Goal: Task Accomplishment & Management: Use online tool/utility

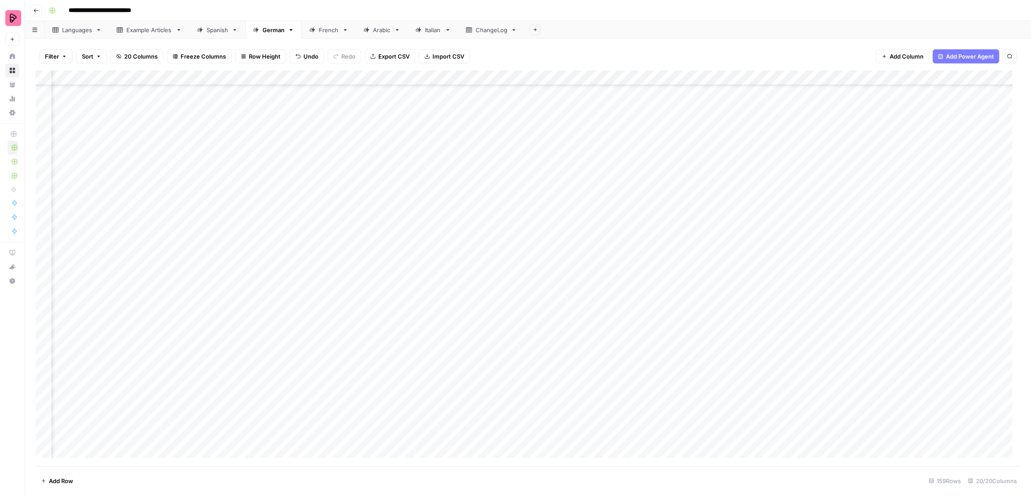
scroll to position [2022, 249]
click at [213, 29] on div "Spanish" at bounding box center [218, 30] width 22 height 9
click at [454, 219] on div "Add Column" at bounding box center [528, 268] width 985 height 396
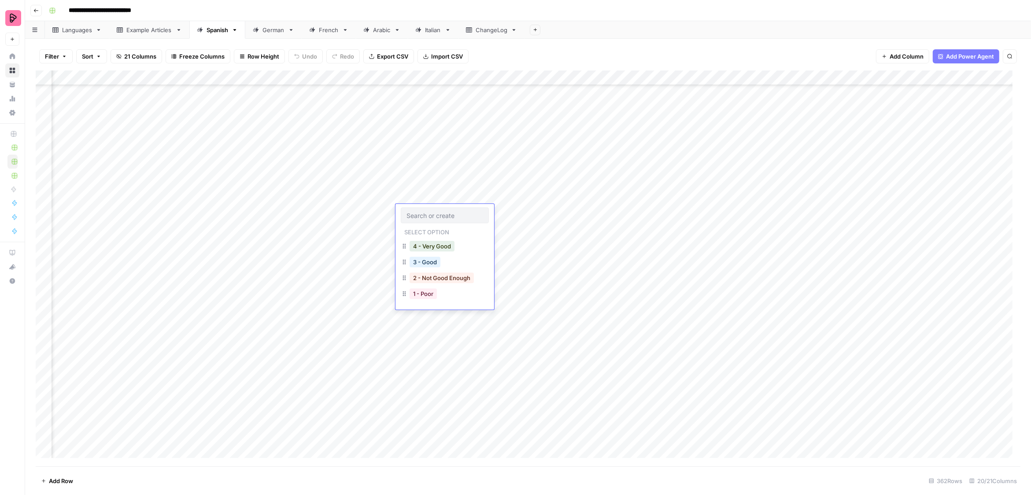
click at [516, 219] on div "Add Column" at bounding box center [528, 268] width 985 height 396
click at [508, 311] on div "Add Column" at bounding box center [528, 268] width 985 height 396
click at [504, 148] on div "Add Column" at bounding box center [528, 268] width 985 height 396
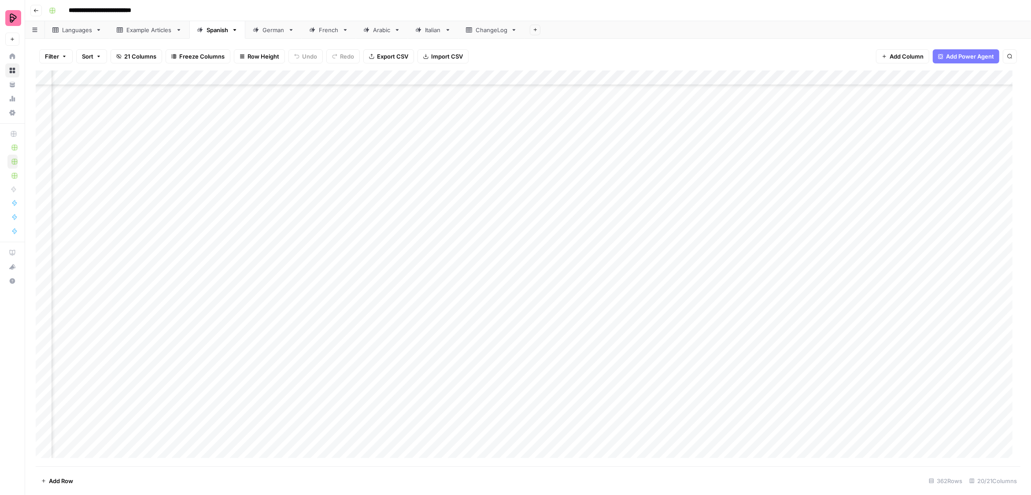
click at [504, 148] on div "Add Column" at bounding box center [528, 268] width 985 height 396
click at [525, 177] on div "Add Column" at bounding box center [528, 268] width 985 height 396
click at [481, 31] on div "ChangeLog" at bounding box center [492, 30] width 32 height 9
click at [229, 90] on div "Add Column" at bounding box center [528, 137] width 985 height 134
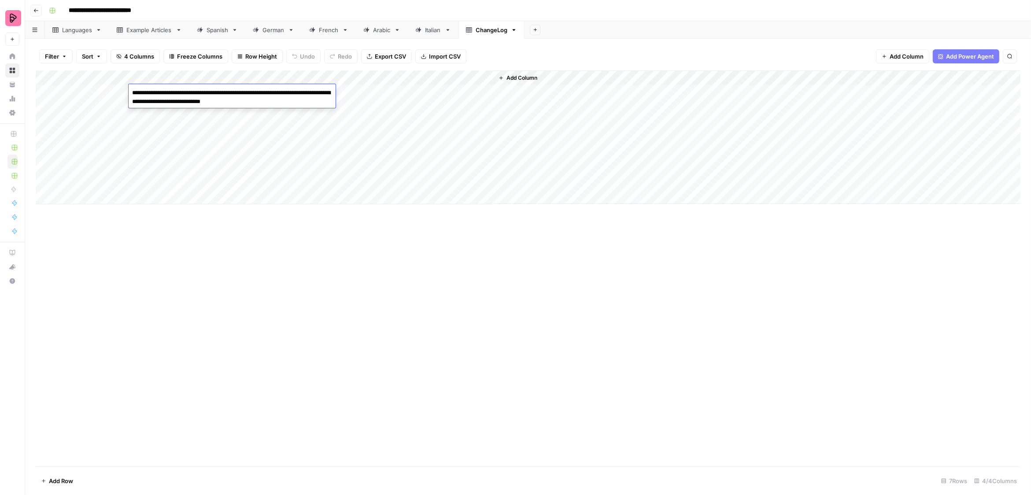
click at [208, 35] on link "Spanish" at bounding box center [217, 30] width 56 height 18
click at [273, 32] on div "German" at bounding box center [274, 30] width 22 height 9
click at [883, 348] on div "Add Column" at bounding box center [528, 268] width 985 height 396
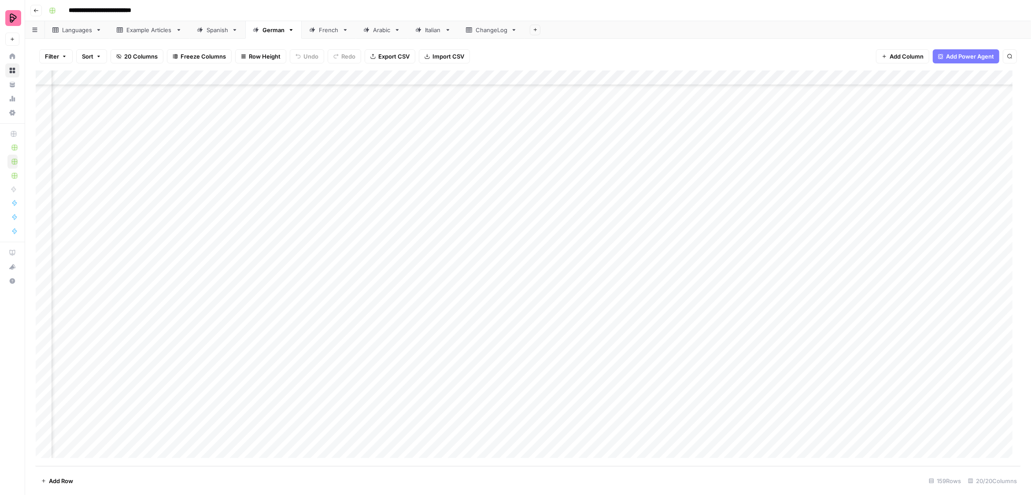
click at [883, 348] on div "Add Column" at bounding box center [528, 268] width 985 height 396
click at [880, 369] on div "Add Column" at bounding box center [528, 268] width 985 height 396
click at [889, 395] on div "Add Column" at bounding box center [528, 268] width 985 height 396
click at [890, 407] on div "Add Column" at bounding box center [528, 268] width 985 height 396
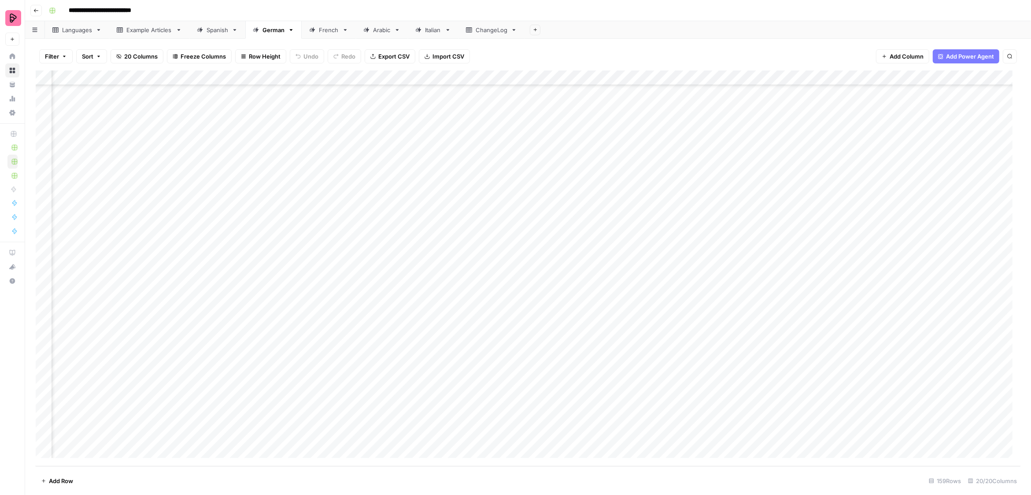
click at [207, 29] on div "Spanish" at bounding box center [218, 30] width 22 height 9
click at [761, 311] on div "Add Column" at bounding box center [528, 268] width 985 height 396
click at [755, 357] on div "Add Column" at bounding box center [528, 268] width 985 height 396
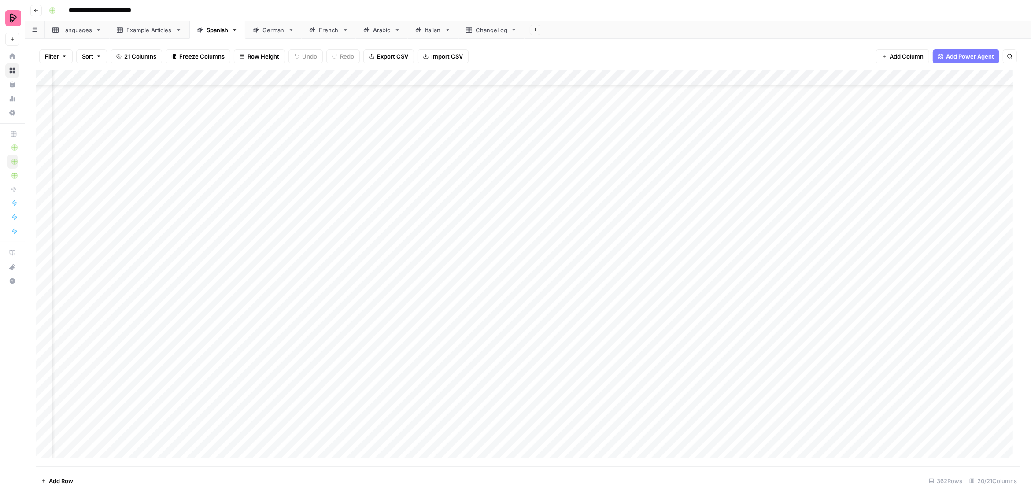
click at [755, 357] on div "Add Column" at bounding box center [528, 268] width 985 height 396
click at [710, 355] on div "Add Column" at bounding box center [528, 268] width 985 height 396
click at [746, 354] on div "Add Column" at bounding box center [528, 268] width 985 height 396
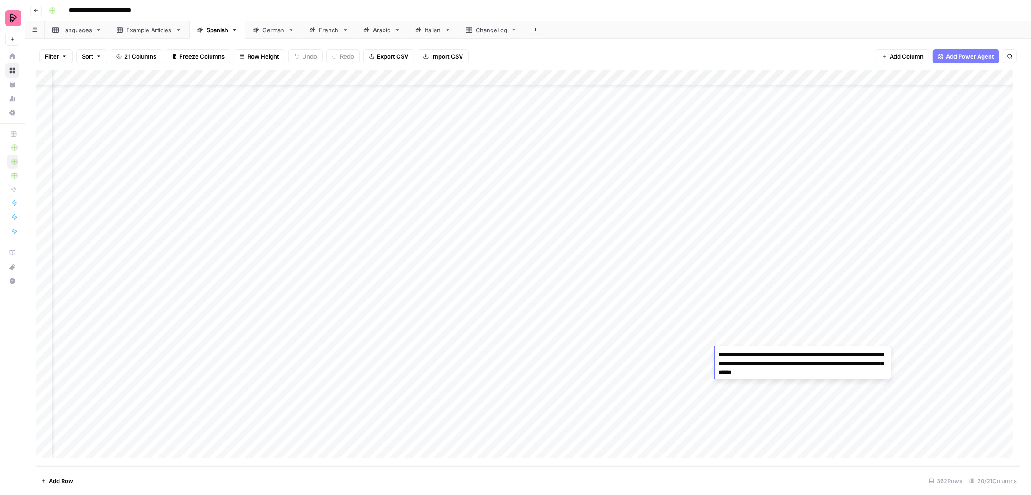
click at [757, 319] on div "Add Column" at bounding box center [528, 268] width 985 height 396
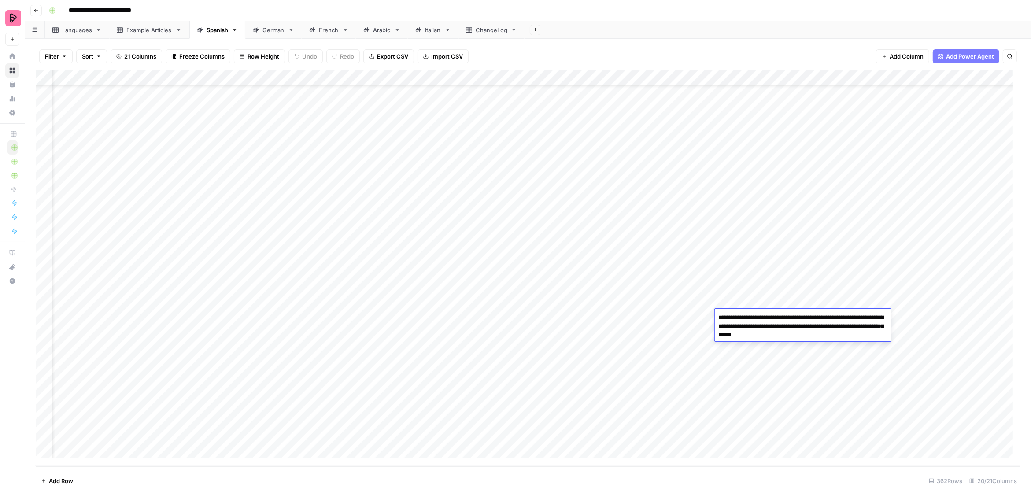
scroll to position [5063, 400]
click at [488, 31] on div "ChangeLog" at bounding box center [492, 30] width 32 height 9
